Goal: Information Seeking & Learning: Understand process/instructions

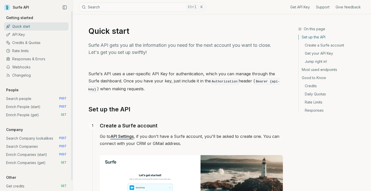
click at [18, 34] on link "API Key" at bounding box center [36, 35] width 64 height 8
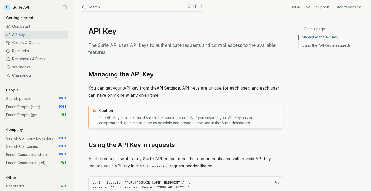
drag, startPoint x: 152, startPoint y: 34, endPoint x: 203, endPoint y: 20, distance: 52.1
click at [157, 32] on h1 "API Key" at bounding box center [185, 30] width 195 height 9
drag, startPoint x: 203, startPoint y: 20, endPoint x: 230, endPoint y: 16, distance: 28.1
click at [202, 21] on article "API Key The Surfe API uses API keys to authenticate requests and control access…" at bounding box center [185, 133] width 219 height 238
click at [249, 12] on div "Get API Key Support Give feedback" at bounding box center [285, 7] width 159 height 14
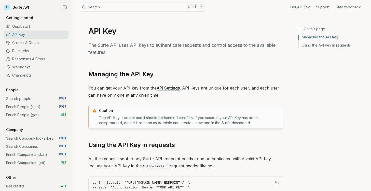
drag, startPoint x: 117, startPoint y: 46, endPoint x: 120, endPoint y: 46, distance: 2.6
click at [117, 46] on p "The Surfe API uses API keys to authenticate requests and control access to the …" at bounding box center [185, 49] width 195 height 14
drag, startPoint x: 193, startPoint y: 39, endPoint x: 244, endPoint y: 38, distance: 51.2
click at [244, 38] on article "API Key The Surfe API uses API keys to authenticate requests and control access…" at bounding box center [185, 133] width 219 height 238
click at [124, 73] on link "Managing the API Key" at bounding box center [120, 74] width 65 height 8
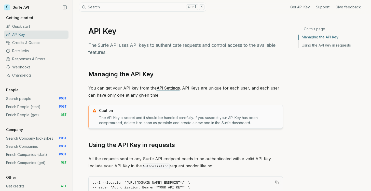
click at [177, 59] on article "API Key The Surfe API uses API keys to authenticate requests and control access…" at bounding box center [185, 133] width 219 height 238
click at [167, 88] on link "API Settings" at bounding box center [168, 88] width 23 height 5
click at [15, 148] on link "Search Companies POST" at bounding box center [36, 147] width 64 height 8
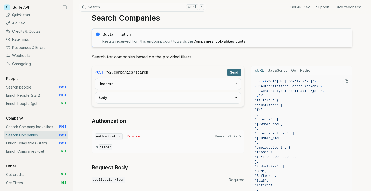
scroll to position [25, 0]
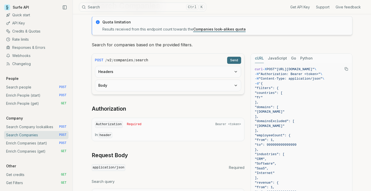
click at [118, 135] on p "In: header" at bounding box center [168, 135] width 146 height 6
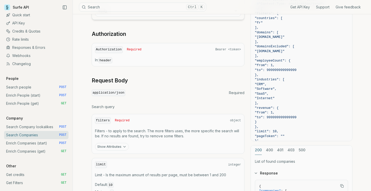
scroll to position [127, 0]
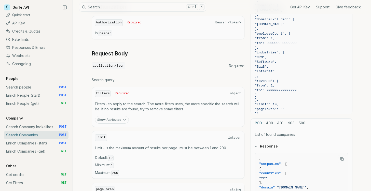
click at [112, 122] on button "Show Attributes" at bounding box center [112, 120] width 34 height 8
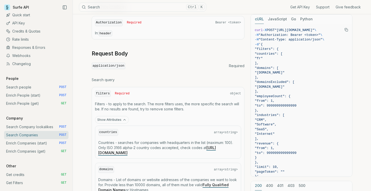
click at [112, 122] on button "Show Attributes" at bounding box center [112, 120] width 34 height 8
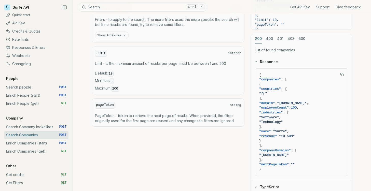
scroll to position [153, 0]
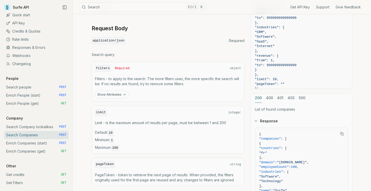
click at [108, 97] on button "Show Attributes" at bounding box center [112, 95] width 34 height 8
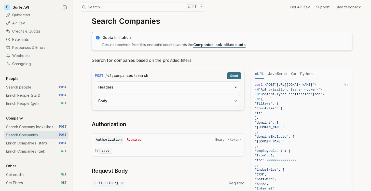
scroll to position [0, 0]
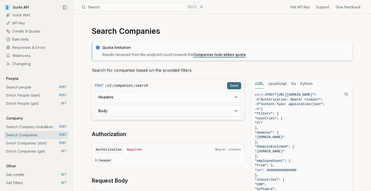
click at [171, 101] on button "Headers" at bounding box center [168, 97] width 146 height 11
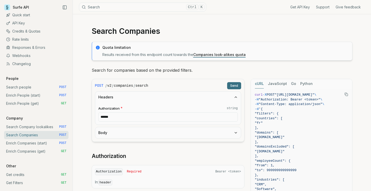
click at [133, 132] on button "Body" at bounding box center [168, 132] width 146 height 11
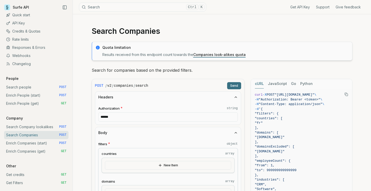
click at [119, 119] on input "******" at bounding box center [168, 117] width 140 height 9
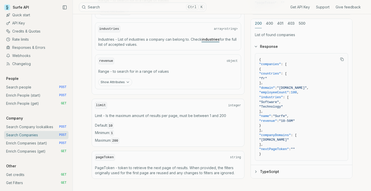
scroll to position [632, 0]
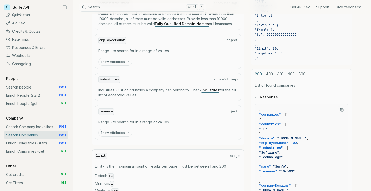
click at [301, 73] on div "cURL JavaScript Go Python curl -X POST "[URL][DOMAIN_NAME]" \ -H "Authorization…" at bounding box center [302, 65] width 102 height 327
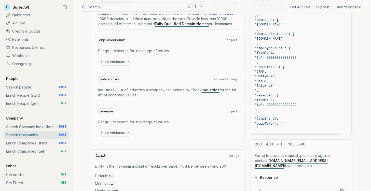
scroll to position [708, 0]
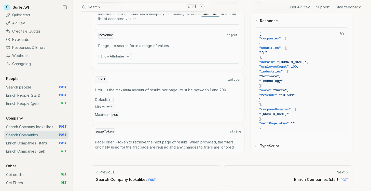
click at [260, 72] on div "200 400 401 403 500 List of found companies Response { "companies" : [ { "count…" at bounding box center [302, 73] width 102 height 160
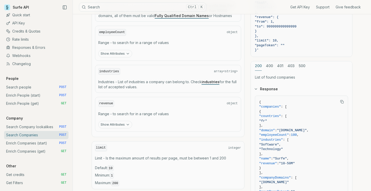
scroll to position [632, 0]
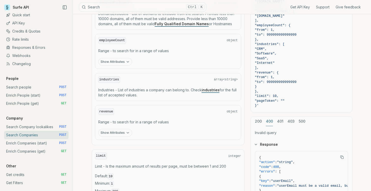
click at [269, 74] on div "cURL JavaScript Go Python curl -X POST "[URL][DOMAIN_NAME]" \ -H "Authorization…" at bounding box center [302, 90] width 102 height 280
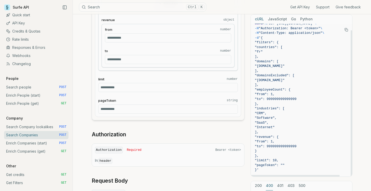
scroll to position [0, 0]
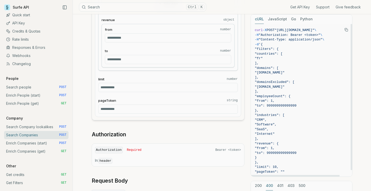
click at [276, 19] on button "JavaScript" at bounding box center [277, 19] width 19 height 9
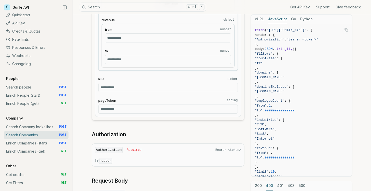
click at [260, 20] on button "cURL" at bounding box center [259, 19] width 9 height 9
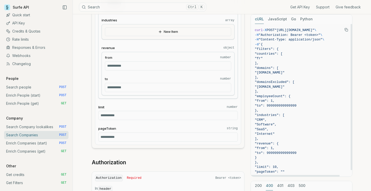
scroll to position [224, 0]
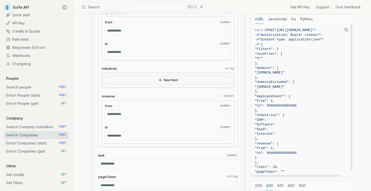
click at [269, 30] on span "POST" at bounding box center [271, 30] width 8 height 4
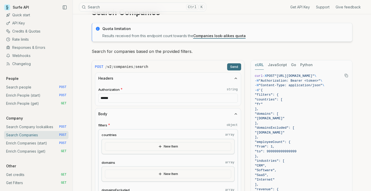
scroll to position [51, 0]
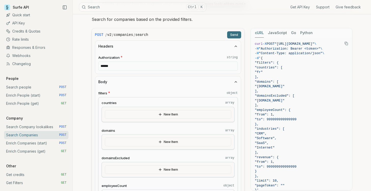
click at [124, 117] on button "New Item" at bounding box center [168, 114] width 126 height 9
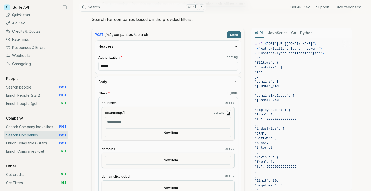
click at [124, 124] on input "countries[0] string" at bounding box center [168, 121] width 126 height 9
click at [124, 121] on input "countries[0] string" at bounding box center [168, 121] width 126 height 9
type input "******"
click at [142, 161] on button "New Item" at bounding box center [168, 160] width 126 height 9
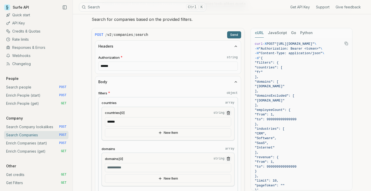
click at [122, 169] on input "domains[0] string" at bounding box center [168, 167] width 126 height 9
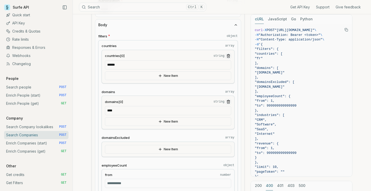
scroll to position [127, 0]
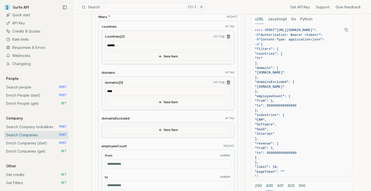
type input "****"
click at [133, 132] on button "New Item" at bounding box center [168, 130] width 126 height 9
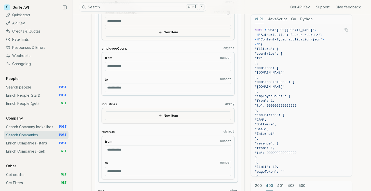
scroll to position [280, 0]
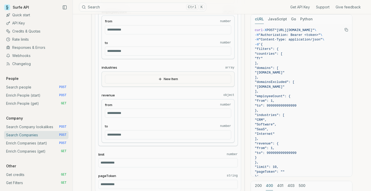
click at [131, 78] on button "New Item" at bounding box center [168, 79] width 126 height 9
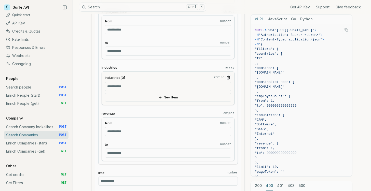
click at [135, 85] on input "industries[0] string" at bounding box center [168, 86] width 126 height 9
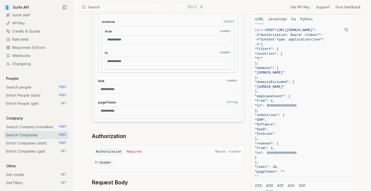
scroll to position [382, 0]
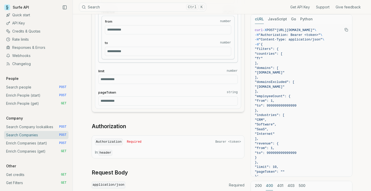
type input "****"
click at [124, 79] on input "limit number" at bounding box center [168, 79] width 140 height 9
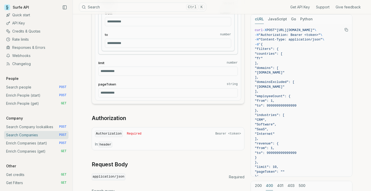
scroll to position [407, 0]
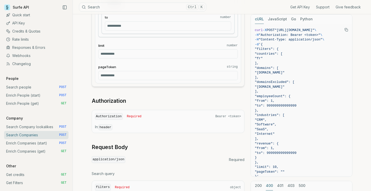
click at [111, 55] on input "limit number" at bounding box center [168, 53] width 140 height 9
click at [234, 53] on input "*" at bounding box center [168, 53] width 140 height 9
type input "*"
click at [234, 53] on input "*" at bounding box center [168, 53] width 140 height 9
click at [132, 75] on input "pageToken string" at bounding box center [168, 75] width 140 height 9
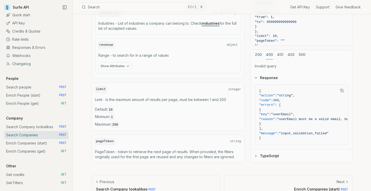
scroll to position [781, 0]
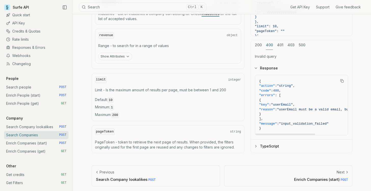
type input "*****"
click at [256, 145] on icon "button" at bounding box center [255, 146] width 1 height 2
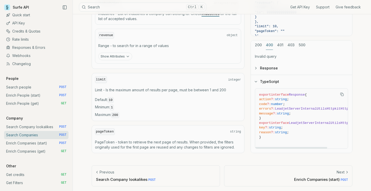
click at [257, 81] on icon "button" at bounding box center [256, 81] width 4 height 4
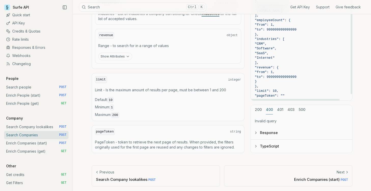
click at [259, 107] on div "200 400 401 403 500 Invalid query Response TypeScript" at bounding box center [302, 129] width 102 height 48
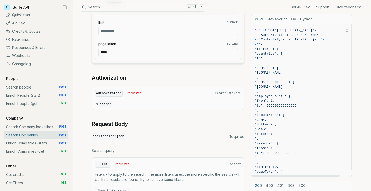
scroll to position [425, 0]
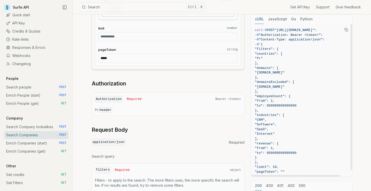
click at [288, 36] on span ""Authorization: Bearer <token>"" at bounding box center [290, 35] width 62 height 4
drag, startPoint x: 288, startPoint y: 36, endPoint x: 312, endPoint y: 36, distance: 23.7
click at [312, 36] on span ""Authorization: Bearer <token>"" at bounding box center [290, 35] width 62 height 4
click at [293, 38] on span ""Content-Type: application/json"" at bounding box center [291, 40] width 64 height 4
click at [302, 35] on span ""Authorization: Bearer <token>"" at bounding box center [290, 35] width 62 height 4
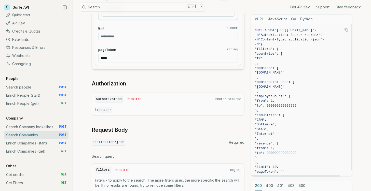
click at [276, 41] on span ""Content-Type: application/json"" at bounding box center [291, 40] width 64 height 4
click at [284, 39] on span ""Content-Type: application/json"" at bounding box center [291, 40] width 64 height 4
click at [312, 39] on span ""Content-Type: application/json"" at bounding box center [291, 40] width 64 height 4
drag, startPoint x: 263, startPoint y: 38, endPoint x: 261, endPoint y: 34, distance: 5.0
click at [261, 34] on code "curl -X POST "[URL][DOMAIN_NAME]" \ -H "Authorization: Bearer <token>" \ -H "Co…" at bounding box center [301, 103] width 93 height 151
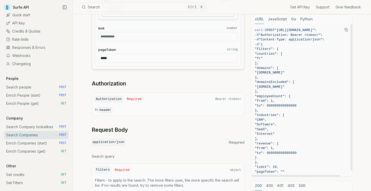
click at [275, 40] on span ""Content-Type: application/json"" at bounding box center [291, 40] width 64 height 4
click at [264, 36] on span ""Authorization: Bearer <token>"" at bounding box center [290, 35] width 62 height 4
drag, startPoint x: 264, startPoint y: 36, endPoint x: 270, endPoint y: 37, distance: 5.9
click at [265, 36] on span ""Authorization: Bearer <token>"" at bounding box center [290, 35] width 62 height 4
click at [283, 36] on span ""Authorization: Bearer <token>"" at bounding box center [290, 35] width 62 height 4
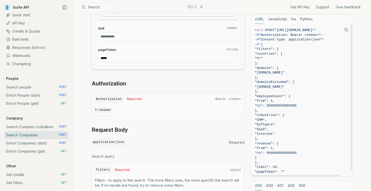
click at [303, 35] on span ""Authorization: Bearer <token>"" at bounding box center [290, 35] width 62 height 4
click at [308, 36] on span ""Authorization: Bearer <token>"" at bounding box center [290, 35] width 62 height 4
click at [269, 41] on span ""Content-Type: application/json"" at bounding box center [291, 40] width 64 height 4
drag, startPoint x: 269, startPoint y: 41, endPoint x: 281, endPoint y: 42, distance: 12.0
click at [281, 42] on span "-H "Content-Type: application/json" \" at bounding box center [301, 39] width 93 height 5
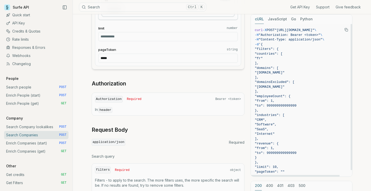
click at [316, 37] on span ""Authorization: Bearer <token>"" at bounding box center [290, 35] width 62 height 4
click at [271, 40] on span ""Content-Type: application/json"" at bounding box center [291, 40] width 64 height 4
drag, startPoint x: 271, startPoint y: 40, endPoint x: 313, endPoint y: 41, distance: 42.5
click at [313, 41] on span ""Content-Type: application/json"" at bounding box center [291, 40] width 64 height 4
copy span "Content-Type: application/json"
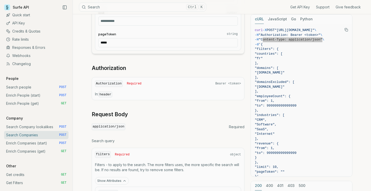
scroll to position [450, 0]
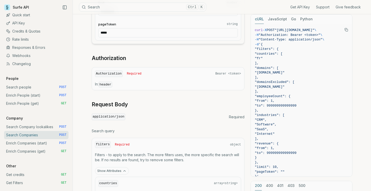
click at [172, 102] on h2 "Request Body" at bounding box center [168, 104] width 153 height 7
click at [108, 84] on code "header" at bounding box center [106, 85] width 14 height 6
click at [129, 79] on div "Authorization Required Bearer <token> In: header" at bounding box center [168, 78] width 153 height 23
drag, startPoint x: 165, startPoint y: 77, endPoint x: 180, endPoint y: 77, distance: 14.8
click at [166, 77] on div "Authorization Required Bearer <token>" at bounding box center [168, 74] width 146 height 7
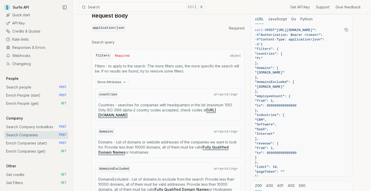
scroll to position [527, 0]
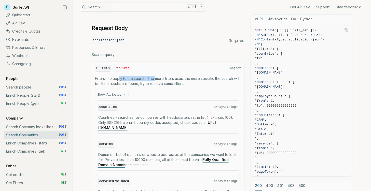
drag, startPoint x: 125, startPoint y: 78, endPoint x: 164, endPoint y: 76, distance: 39.0
click at [158, 77] on p "Filters - to apply to the search. The more filters uses, the more specific the …" at bounding box center [168, 81] width 146 height 10
click at [199, 75] on div "filters Required object Filters - to apply to the search. The more filters uses…" at bounding box center [168, 193] width 153 height 262
click at [114, 92] on button "Show Attributes" at bounding box center [112, 95] width 34 height 8
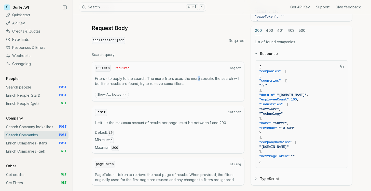
click at [114, 92] on button "Show Attributes" at bounding box center [112, 95] width 34 height 8
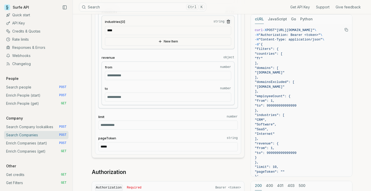
scroll to position [323, 0]
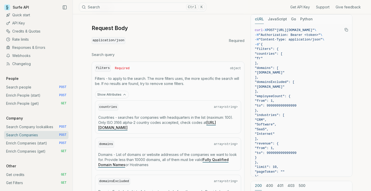
scroll to position [552, 0]
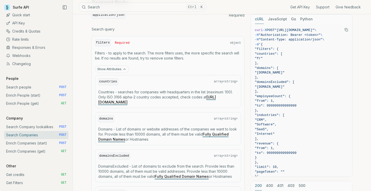
click at [115, 68] on button "Show Attributes" at bounding box center [112, 69] width 34 height 8
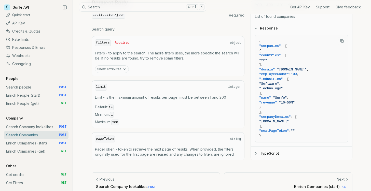
click at [115, 68] on button "Show Attributes" at bounding box center [112, 69] width 34 height 8
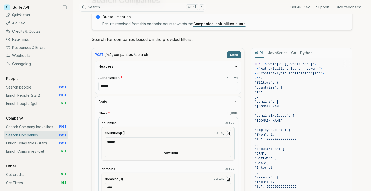
scroll to position [0, 0]
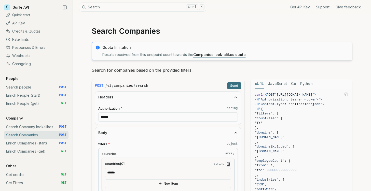
drag, startPoint x: 238, startPoint y: 26, endPoint x: 226, endPoint y: 28, distance: 11.4
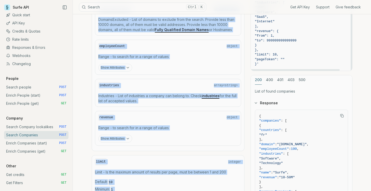
scroll to position [781, 0]
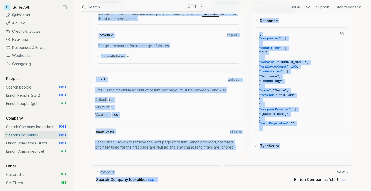
drag, startPoint x: 84, startPoint y: 16, endPoint x: 318, endPoint y: 159, distance: 273.9
copy article "Search Companies Quota limitation Results received from this endpoint count tow…"
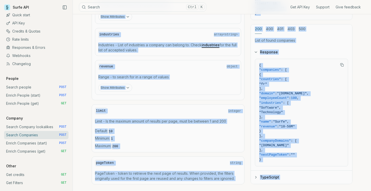
scroll to position [730, 0]
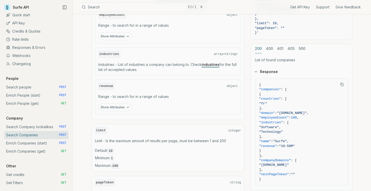
click at [276, 46] on div "200 400 401 403 500" at bounding box center [301, 48] width 101 height 9
click at [280, 47] on div "cURL JavaScript Go Python curl -X POST "[URL][DOMAIN_NAME]" \ -H "Authorization…" at bounding box center [302, 40] width 102 height 327
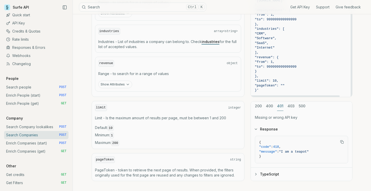
scroll to position [781, 0]
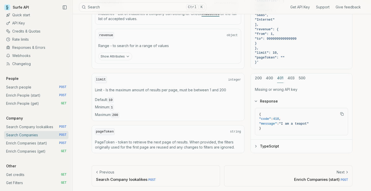
click at [255, 101] on icon "button" at bounding box center [256, 101] width 4 height 4
